Goal: Navigation & Orientation: Understand site structure

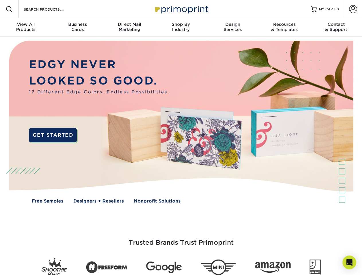
click at [181, 137] on img at bounding box center [181, 126] width 358 height 179
click at [9, 9] on span at bounding box center [9, 9] width 7 height 7
click at [352, 9] on span at bounding box center [353, 9] width 8 height 8
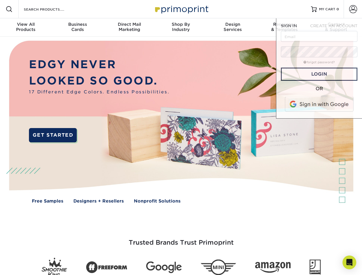
click at [26, 27] on div "View All Products" at bounding box center [26, 27] width 52 height 10
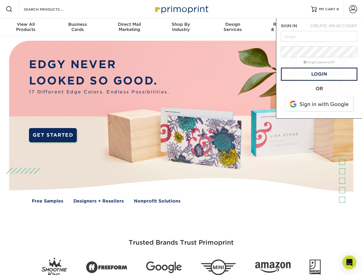
click at [77, 27] on div "Business Cards" at bounding box center [78, 27] width 52 height 10
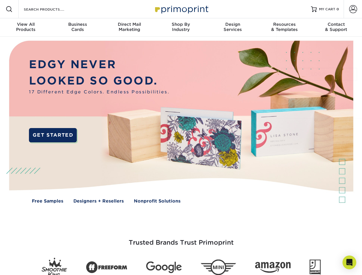
click at [129, 27] on div "Direct Mail Marketing" at bounding box center [129, 27] width 52 height 10
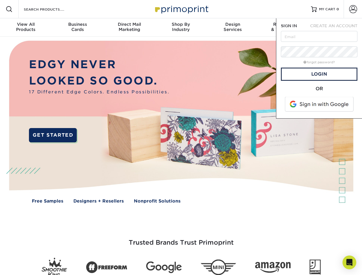
click at [181, 27] on div "Shop By Industry" at bounding box center [181, 27] width 52 height 10
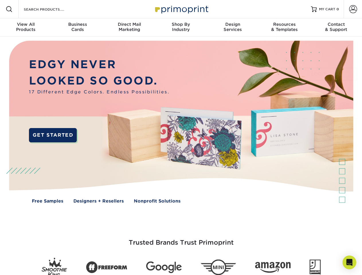
click at [232, 27] on div "Design Services" at bounding box center [233, 27] width 52 height 10
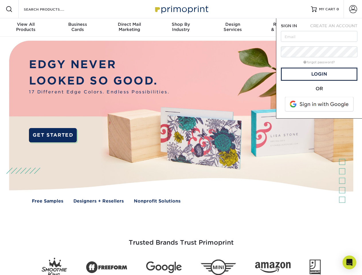
click at [284, 27] on span "SIGN IN" at bounding box center [289, 25] width 16 height 5
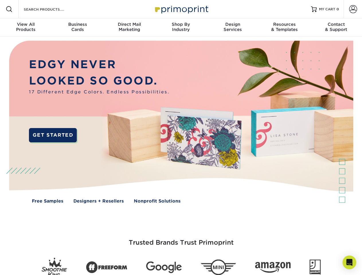
click at [336, 27] on div "Contact & Support" at bounding box center [336, 27] width 52 height 10
